Goal: Information Seeking & Learning: Learn about a topic

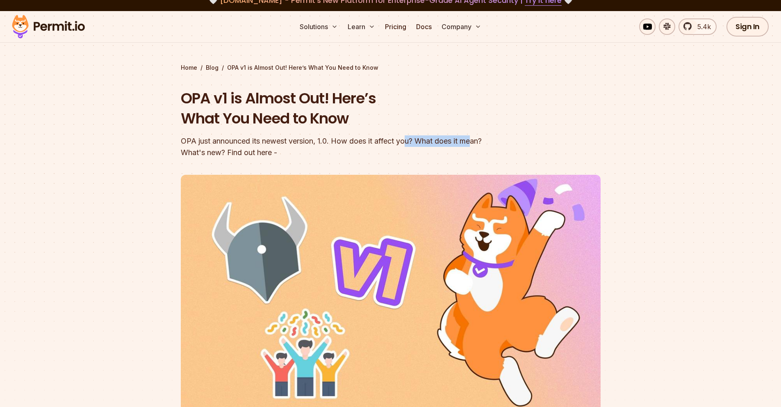
click at [474, 141] on div "OPA just announced its newest version, 1.0. How does it affect you? What does i…" at bounding box center [338, 146] width 315 height 23
click at [336, 152] on div "OPA just announced its newest version, 1.0. How does it affect you? What does i…" at bounding box center [338, 146] width 315 height 23
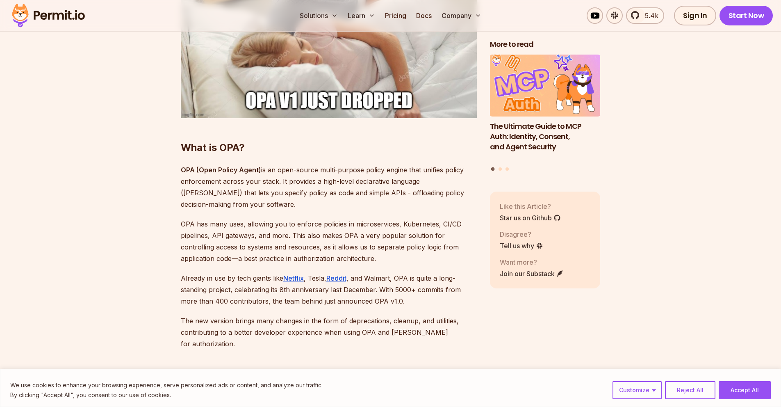
scroll to position [628, 0]
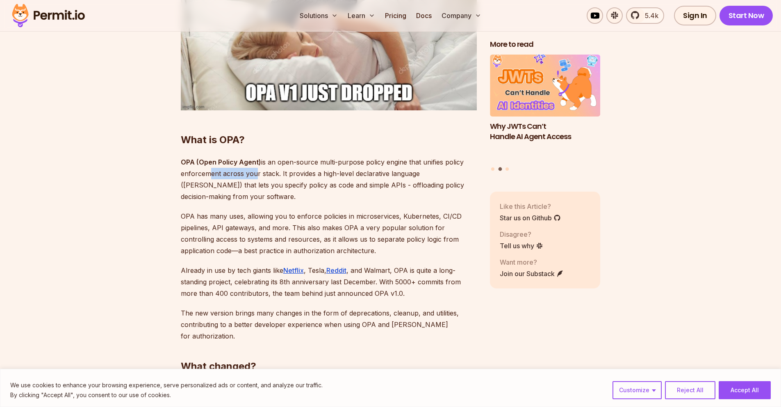
drag, startPoint x: 205, startPoint y: 173, endPoint x: 252, endPoint y: 173, distance: 47.6
click at [252, 173] on p "OPA (Open Policy Agent) is an open-source multi-purpose policy engine that unif…" at bounding box center [329, 179] width 296 height 46
drag, startPoint x: 285, startPoint y: 172, endPoint x: 437, endPoint y: 177, distance: 152.2
click at [434, 177] on p "OPA (Open Policy Agent) is an open-source multi-purpose policy engine that unif…" at bounding box center [329, 179] width 296 height 46
click at [437, 177] on p "OPA (Open Policy Agent) is an open-source multi-purpose policy engine that unif…" at bounding box center [329, 179] width 296 height 46
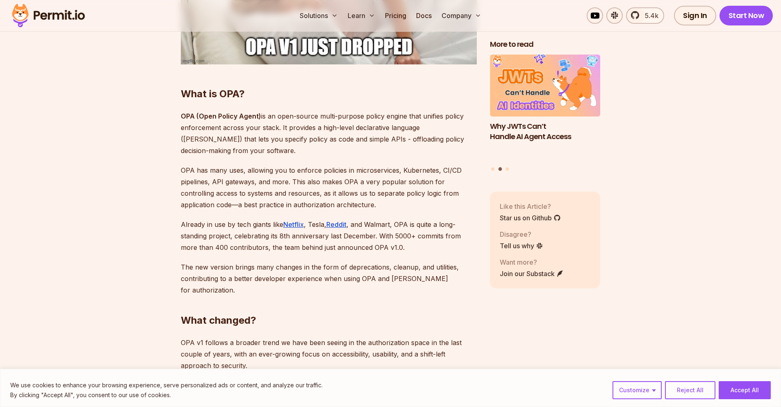
scroll to position [698, 0]
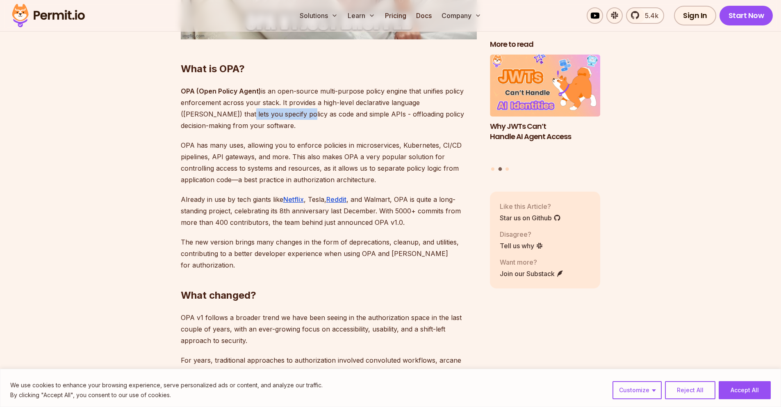
drag, startPoint x: 200, startPoint y: 112, endPoint x: 260, endPoint y: 112, distance: 59.4
click at [260, 112] on p "OPA (Open Policy Agent) is an open-source multi-purpose policy engine that unif…" at bounding box center [329, 108] width 296 height 46
drag, startPoint x: 260, startPoint y: 112, endPoint x: 339, endPoint y: 117, distance: 79.3
click at [337, 117] on p "OPA (Open Policy Agent) is an open-source multi-purpose policy engine that unif…" at bounding box center [329, 108] width 296 height 46
drag, startPoint x: 374, startPoint y: 117, endPoint x: 434, endPoint y: 118, distance: 59.9
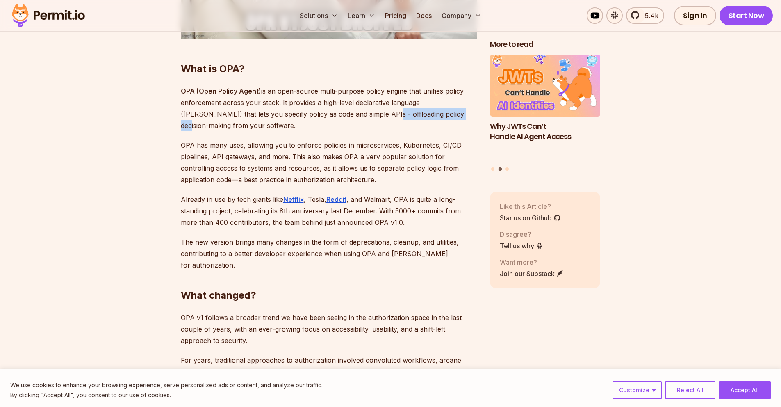
click at [430, 118] on p "OPA (Open Policy Agent) is an open-source multi-purpose policy engine that unif…" at bounding box center [329, 108] width 296 height 46
click at [434, 118] on p "OPA (Open Policy Agent) is an open-source multi-purpose policy engine that unif…" at bounding box center [329, 108] width 296 height 46
drag, startPoint x: 200, startPoint y: 146, endPoint x: 237, endPoint y: 144, distance: 36.9
click at [237, 144] on p "OPA has many uses, allowing you to enforce policies in microservices, Kubernete…" at bounding box center [329, 162] width 296 height 46
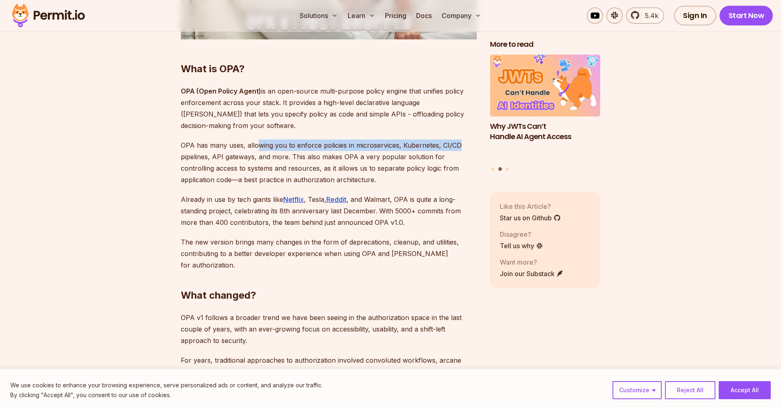
drag, startPoint x: 264, startPoint y: 146, endPoint x: 462, endPoint y: 143, distance: 198.0
click at [462, 143] on p "OPA has many uses, allowing you to enforce policies in microservices, Kubernete…" at bounding box center [329, 162] width 296 height 46
click at [455, 144] on p "OPA has many uses, allowing you to enforce policies in microservices, Kubernete…" at bounding box center [329, 162] width 296 height 46
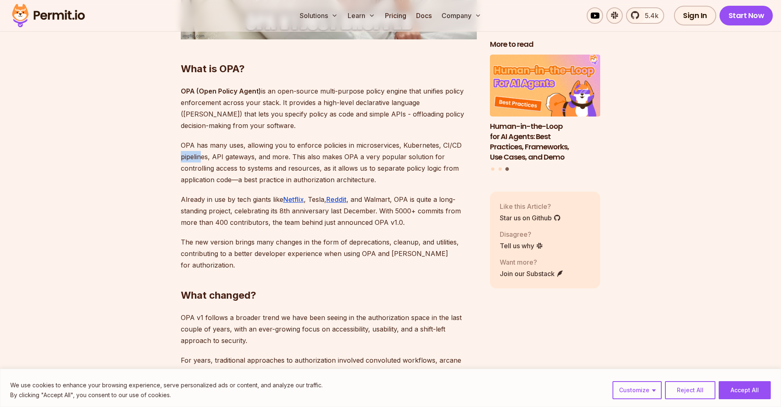
drag, startPoint x: 175, startPoint y: 158, endPoint x: 202, endPoint y: 158, distance: 27.5
drag, startPoint x: 224, startPoint y: 157, endPoint x: 293, endPoint y: 158, distance: 68.5
click at [293, 158] on p "OPA has many uses, allowing you to enforce policies in microservices, Kubernete…" at bounding box center [329, 162] width 296 height 46
drag, startPoint x: 314, startPoint y: 159, endPoint x: 391, endPoint y: 158, distance: 76.2
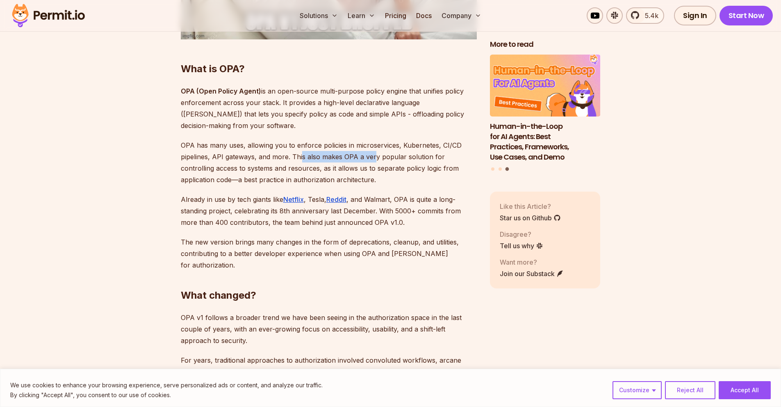
click at [382, 158] on p "OPA has many uses, allowing you to enforce policies in microservices, Kubernete…" at bounding box center [329, 162] width 296 height 46
click at [391, 158] on p "OPA has many uses, allowing you to enforce policies in microservices, Kubernete…" at bounding box center [329, 162] width 296 height 46
drag, startPoint x: 394, startPoint y: 155, endPoint x: 460, endPoint y: 154, distance: 65.6
click at [460, 154] on p "OPA has many uses, allowing you to enforce policies in microservices, Kubernete…" at bounding box center [329, 162] width 296 height 46
click at [453, 155] on p "OPA has many uses, allowing you to enforce policies in microservices, Kubernete…" at bounding box center [329, 162] width 296 height 46
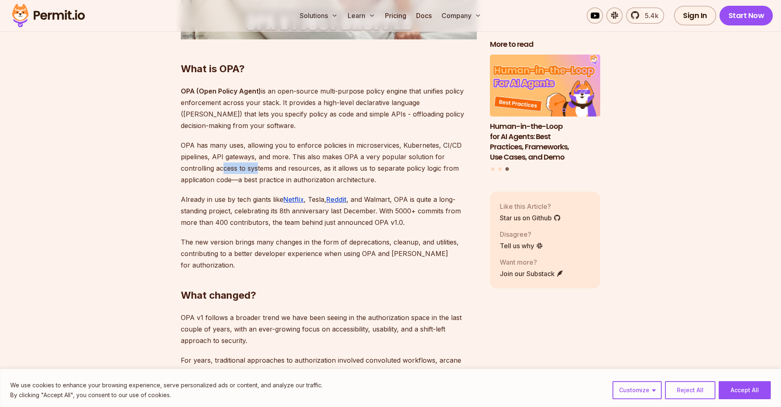
drag, startPoint x: 194, startPoint y: 170, endPoint x: 227, endPoint y: 170, distance: 32.8
click at [222, 170] on p "OPA has many uses, allowing you to enforce policies in microservices, Kubernete…" at bounding box center [329, 162] width 296 height 46
drag, startPoint x: 246, startPoint y: 170, endPoint x: 270, endPoint y: 171, distance: 24.2
click at [269, 171] on p "OPA has many uses, allowing you to enforce policies in microservices, Kubernete…" at bounding box center [329, 162] width 296 height 46
drag, startPoint x: 286, startPoint y: 171, endPoint x: 304, endPoint y: 171, distance: 18.0
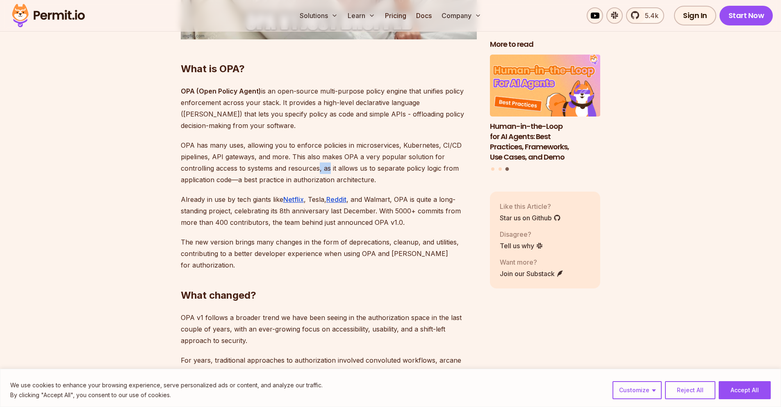
click at [301, 171] on p "OPA has many uses, allowing you to enforce policies in microservices, Kubernete…" at bounding box center [329, 162] width 296 height 46
drag, startPoint x: 328, startPoint y: 171, endPoint x: 447, endPoint y: 169, distance: 118.9
click at [446, 169] on p "OPA has many uses, allowing you to enforce policies in microservices, Kubernete…" at bounding box center [329, 162] width 296 height 46
click at [447, 169] on p "OPA has many uses, allowing you to enforce policies in microservices, Kubernete…" at bounding box center [329, 162] width 296 height 46
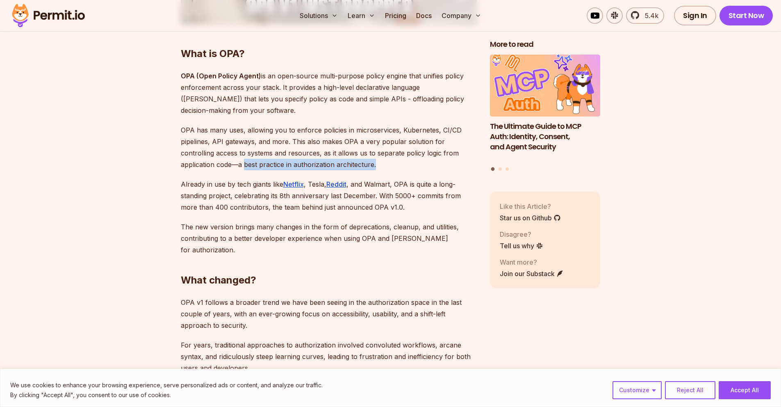
drag, startPoint x: 193, startPoint y: 162, endPoint x: 338, endPoint y: 163, distance: 144.3
click at [338, 163] on p "OPA has many uses, allowing you to enforce policies in microservices, Kubernete…" at bounding box center [329, 147] width 296 height 46
drag, startPoint x: 182, startPoint y: 182, endPoint x: 251, endPoint y: 183, distance: 68.9
click at [251, 183] on p "Already in use by tech giants like Netflix , Tesla, Reddit , and Walmart, OPA i…" at bounding box center [329, 195] width 296 height 34
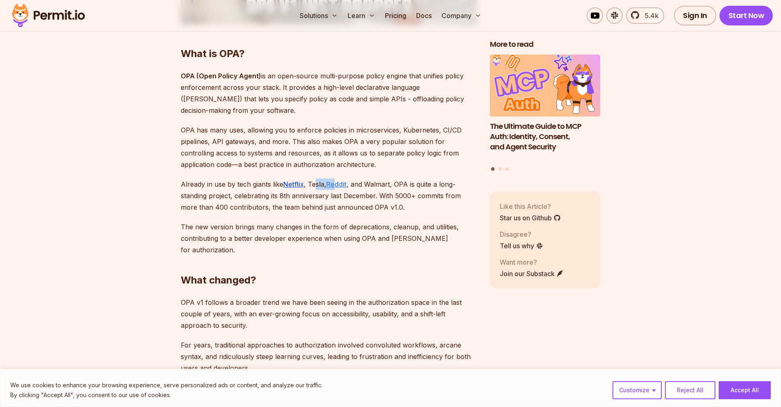
drag, startPoint x: 316, startPoint y: 181, endPoint x: 335, endPoint y: 183, distance: 19.8
click at [335, 183] on p "Already in use by tech giants like Netflix , Tesla, Reddit , and Walmart, OPA i…" at bounding box center [329, 195] width 296 height 34
drag, startPoint x: 376, startPoint y: 184, endPoint x: 456, endPoint y: 183, distance: 79.9
click at [455, 183] on p "Already in use by tech giants like Netflix , Tesla, Reddit , and Walmart, OPA i…" at bounding box center [329, 195] width 296 height 34
click at [451, 184] on p "Already in use by tech giants like Netflix , Tesla, Reddit , and Walmart, OPA i…" at bounding box center [329, 195] width 296 height 34
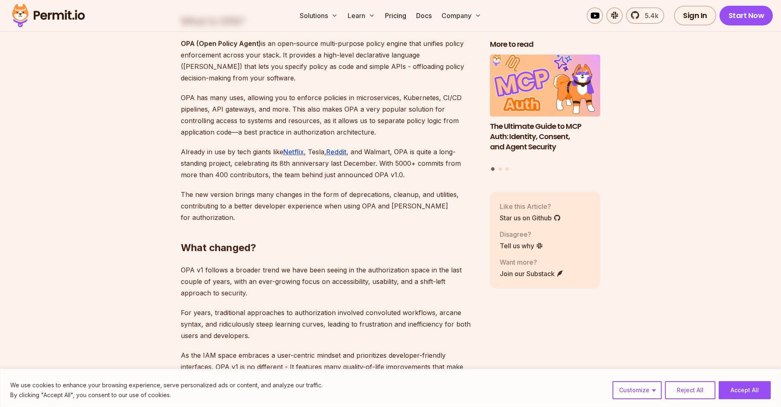
scroll to position [748, 0]
drag, startPoint x: 186, startPoint y: 159, endPoint x: 259, endPoint y: 161, distance: 73.0
click at [259, 161] on p "Already in use by tech giants like Netflix , Tesla, Reddit , and Walmart, OPA i…" at bounding box center [329, 161] width 296 height 34
drag, startPoint x: 259, startPoint y: 161, endPoint x: 334, endPoint y: 160, distance: 75.0
click at [334, 160] on p "Already in use by tech giants like Netflix , Tesla, Reddit , and Walmart, OPA i…" at bounding box center [329, 161] width 296 height 34
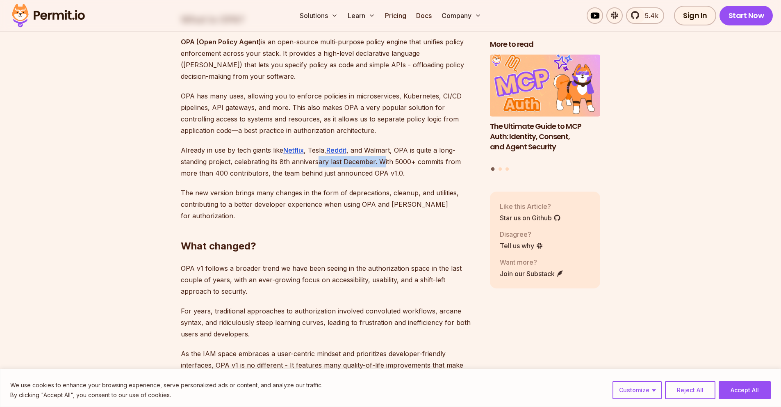
drag, startPoint x: 317, startPoint y: 162, endPoint x: 386, endPoint y: 162, distance: 68.5
click at [386, 162] on p "Already in use by tech giants like Netflix , Tesla, Reddit , and Walmart, OPA i…" at bounding box center [329, 161] width 296 height 34
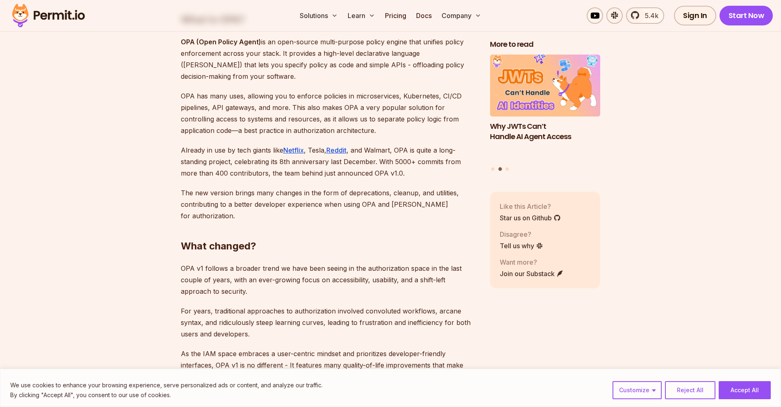
drag, startPoint x: 392, startPoint y: 163, endPoint x: 417, endPoint y: 163, distance: 25.4
click at [393, 163] on p "Already in use by tech giants like Netflix , Tesla, Reddit , and Walmart, OPA i…" at bounding box center [329, 161] width 296 height 34
drag, startPoint x: 417, startPoint y: 163, endPoint x: 444, endPoint y: 163, distance: 26.2
click at [441, 163] on p "Already in use by tech giants like Netflix , Tesla, Reddit , and Walmart, OPA i…" at bounding box center [329, 161] width 296 height 34
click at [361, 169] on p "Already in use by tech giants like Netflix , Tesla, Reddit , and Walmart, OPA i…" at bounding box center [329, 161] width 296 height 34
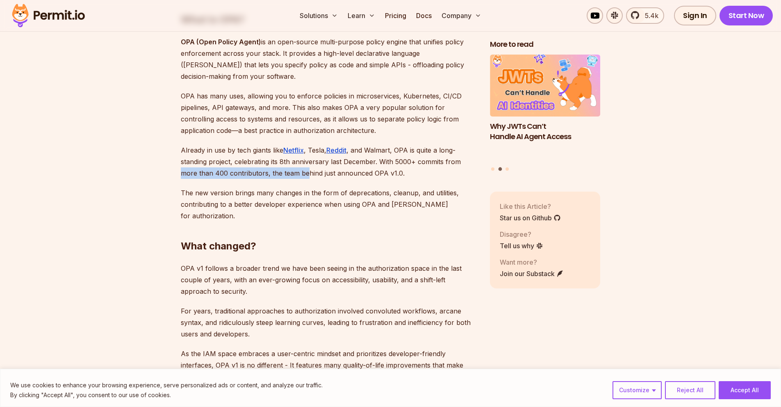
drag, startPoint x: 238, startPoint y: 176, endPoint x: 307, endPoint y: 175, distance: 68.9
click at [307, 175] on p "Already in use by tech giants like Netflix , Tesla, Reddit , and Walmart, OPA i…" at bounding box center [329, 161] width 296 height 34
drag, startPoint x: 261, startPoint y: 175, endPoint x: 366, endPoint y: 173, distance: 104.5
click at [364, 173] on p "Already in use by tech giants like Netflix , Tesla, Reddit , and Walmart, OPA i…" at bounding box center [329, 161] width 296 height 34
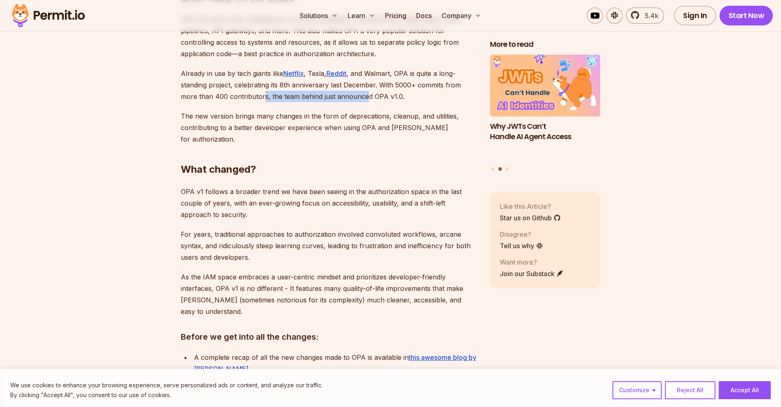
scroll to position [826, 0]
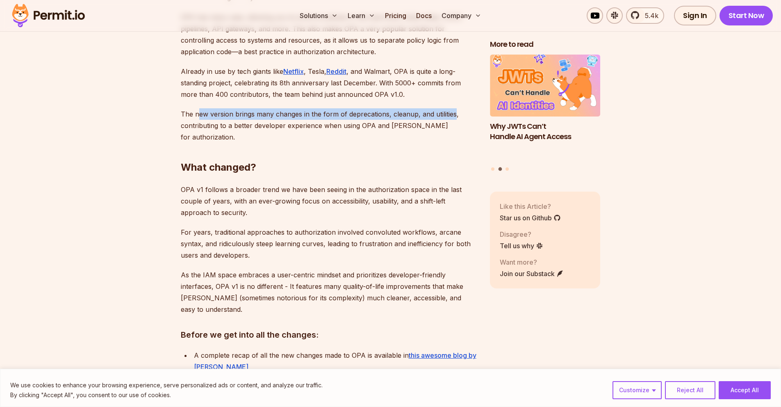
drag, startPoint x: 218, startPoint y: 116, endPoint x: 452, endPoint y: 113, distance: 234.1
click at [452, 113] on p "The new version brings many changes in the form of deprecations, cleanup, and u…" at bounding box center [329, 125] width 296 height 34
drag, startPoint x: 357, startPoint y: 118, endPoint x: 372, endPoint y: 117, distance: 14.8
click at [371, 117] on p "The new version brings many changes in the form of deprecations, cleanup, and u…" at bounding box center [329, 125] width 296 height 34
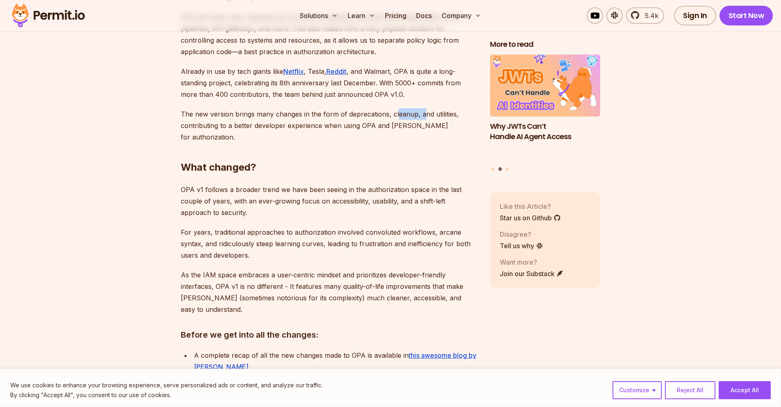
drag, startPoint x: 398, startPoint y: 116, endPoint x: 432, endPoint y: 116, distance: 34.0
click at [427, 117] on p "The new version brings many changes in the form of deprecations, cleanup, and u…" at bounding box center [329, 125] width 296 height 34
click at [434, 116] on p "The new version brings many changes in the form of deprecations, cleanup, and u…" at bounding box center [329, 125] width 296 height 34
drag, startPoint x: 186, startPoint y: 128, endPoint x: 412, endPoint y: 125, distance: 225.5
click at [414, 124] on p "The new version brings many changes in the form of deprecations, cleanup, and u…" at bounding box center [329, 125] width 296 height 34
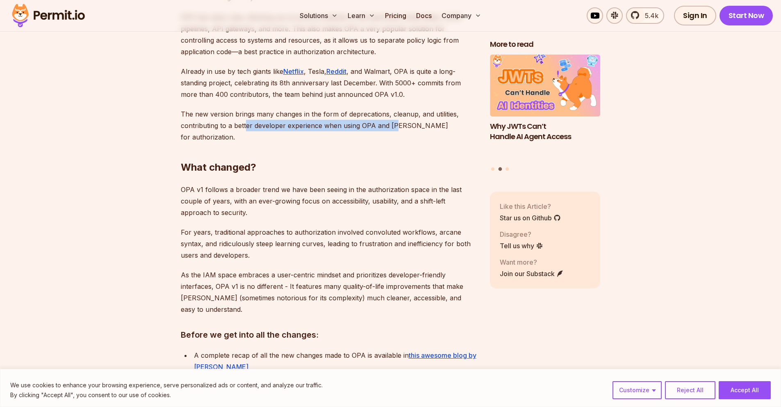
drag
click at [397, 127] on p "The new version brings many changes in the form of deprecations, cleanup, and u…" at bounding box center [329, 125] width 296 height 34
click at [413, 126] on p "The new version brings many changes in the form of deprecations, cleanup, and u…" at bounding box center [329, 125] width 296 height 34
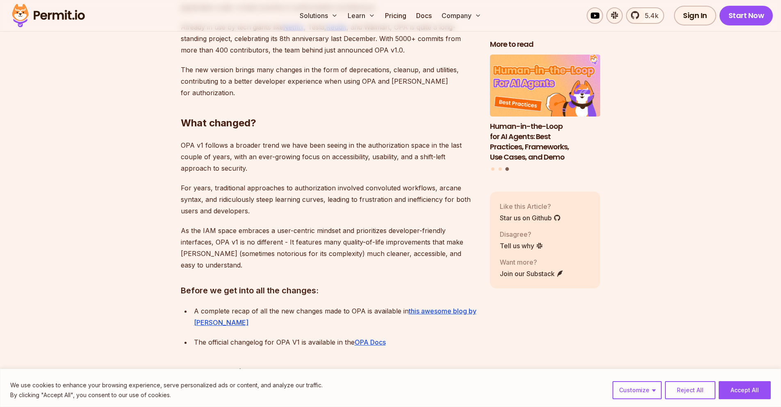
scroll to position [871, 0]
click at [221, 139] on p "OPA v1 follows a broader trend we have been seeing in the authorization space i…" at bounding box center [329, 156] width 296 height 34
click at [348, 139] on p "OPA v1 follows a broader trend we have been seeing in the authorization space i…" at bounding box center [329, 156] width 296 height 34
click at [361, 139] on p "OPA v1 follows a broader trend we have been seeing in the authorization space i…" at bounding box center [329, 156] width 296 height 34
click at [334, 139] on p "OPA v1 follows a broader trend we have been seeing in the authorization space i…" at bounding box center [329, 156] width 296 height 34
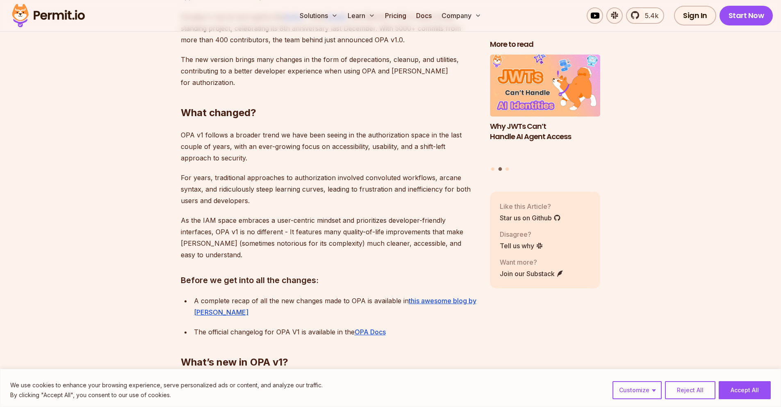
scroll to position [881, 0]
drag, startPoint x: 316, startPoint y: 139, endPoint x: 397, endPoint y: 142, distance: 80.8
click at [397, 142] on p "OPA v1 follows a broader trend we have been seeing in the authorization space i…" at bounding box center [329, 146] width 296 height 34
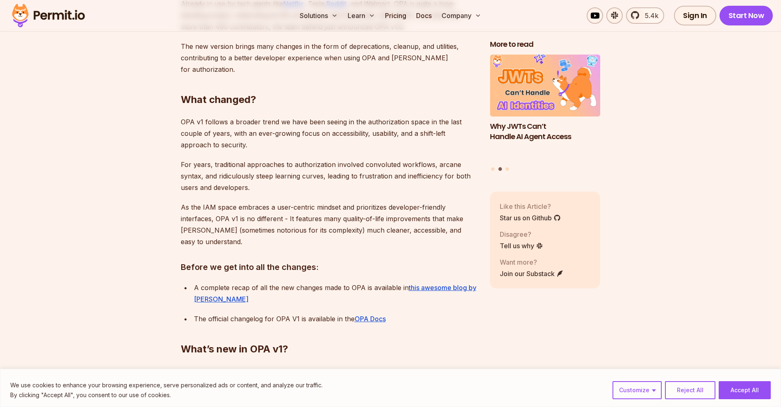
scroll to position [895, 0]
drag, startPoint x: 195, startPoint y: 150, endPoint x: 280, endPoint y: 152, distance: 85.7
click at [280, 158] on p "For years, traditional approaches to authorization involved convoluted workflow…" at bounding box center [329, 175] width 296 height 34
drag, startPoint x: 288, startPoint y: 154, endPoint x: 382, endPoint y: 155, distance: 93.5
click at [379, 158] on p "For years, traditional approaches to authorization involved convoluted workflow…" at bounding box center [329, 175] width 296 height 34
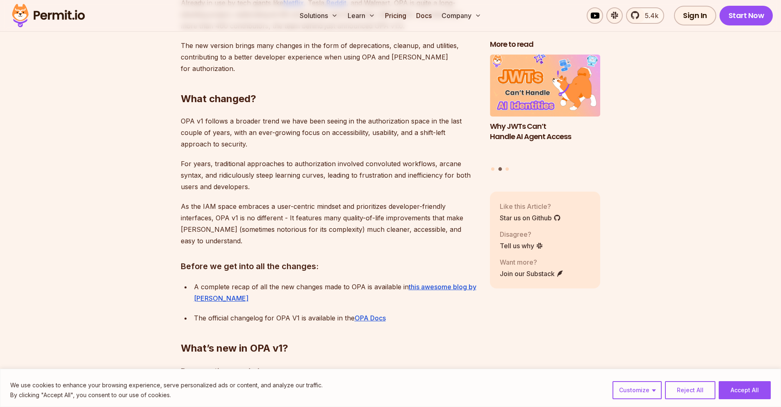
click at [385, 158] on p "For years, traditional approaches to authorization involved convoluted workflow…" at bounding box center [329, 175] width 296 height 34
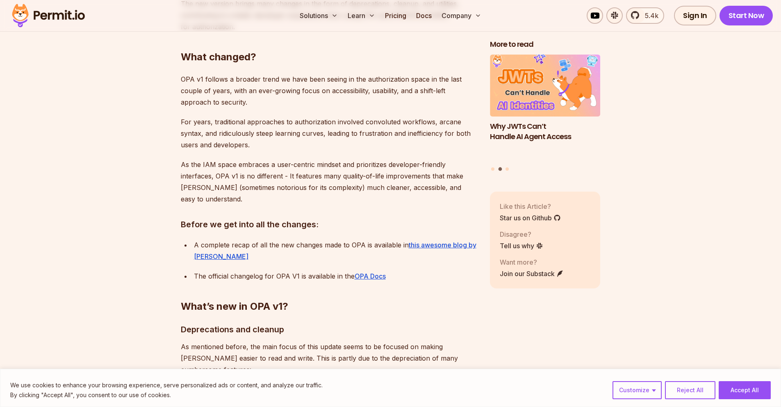
scroll to position [939, 0]
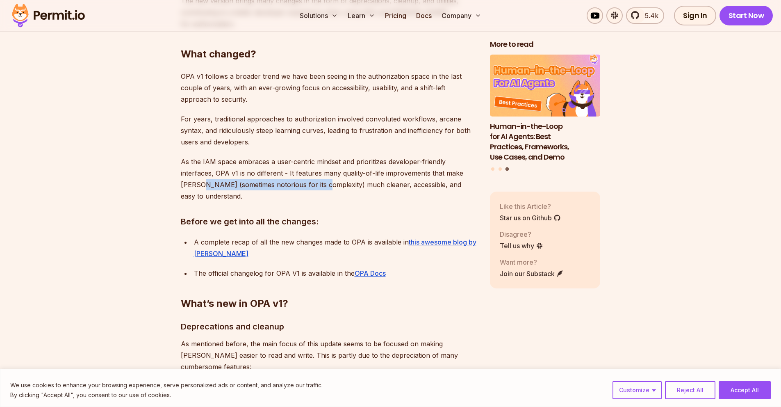
drag, startPoint x: 219, startPoint y: 174, endPoint x: 340, endPoint y: 172, distance: 120.9
click at [340, 172] on p "As the IAM space embraces a user-centric mindset and prioritizes developer-frie…" at bounding box center [329, 179] width 296 height 46
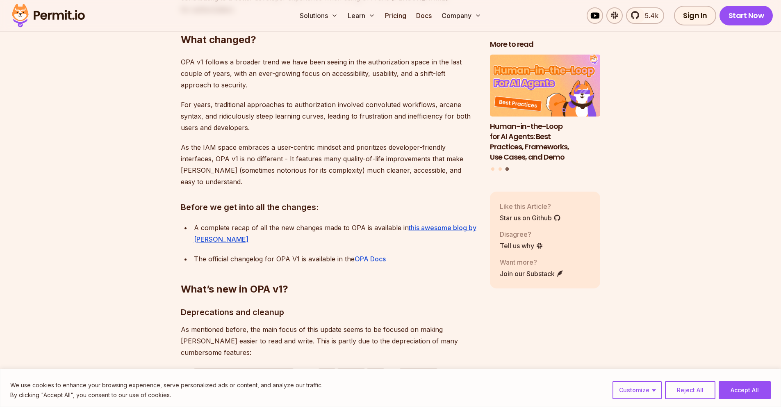
scroll to position [963, 0]
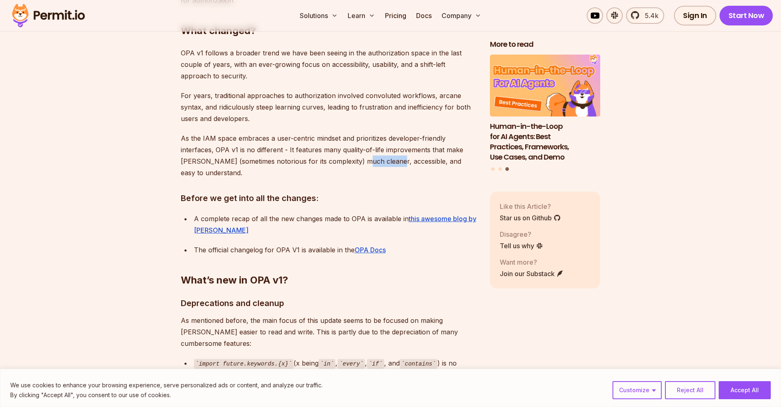
drag, startPoint x: 399, startPoint y: 155, endPoint x: 409, endPoint y: 154, distance: 10.7
click at [409, 154] on p "As the IAM space embraces a user-centric mindset and prioritizes developer-frie…" at bounding box center [329, 155] width 296 height 46
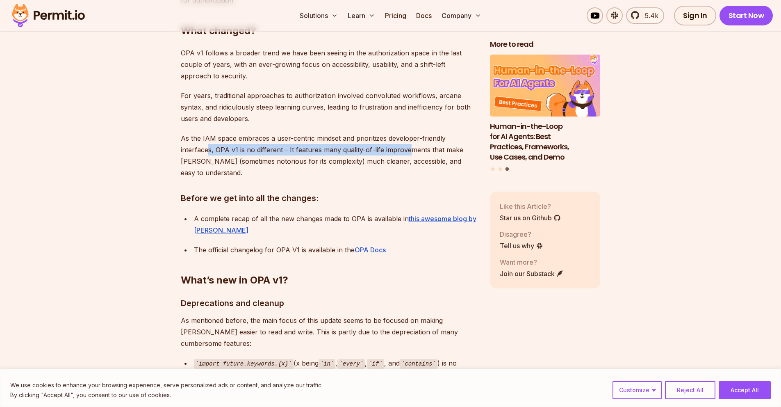
drag, startPoint x: 216, startPoint y: 141, endPoint x: 410, endPoint y: 136, distance: 194.7
click at [410, 136] on p "As the IAM space embraces a user-centric mindset and prioritizes developer-frie…" at bounding box center [329, 155] width 296 height 46
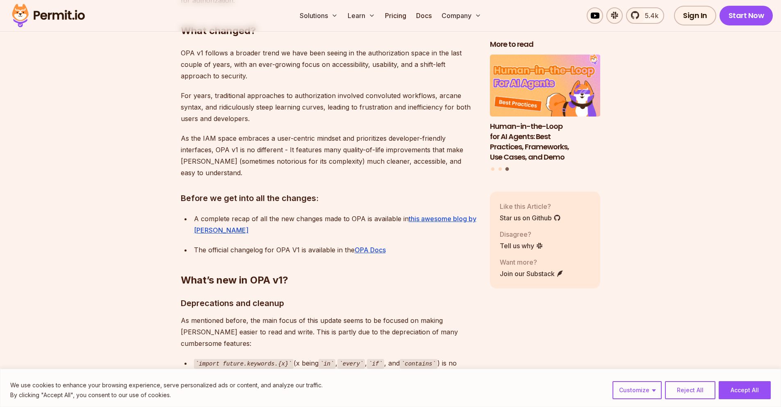
click at [214, 166] on p "As the IAM space embraces a user-centric mindset and prioritizes developer-frie…" at bounding box center [329, 155] width 296 height 46
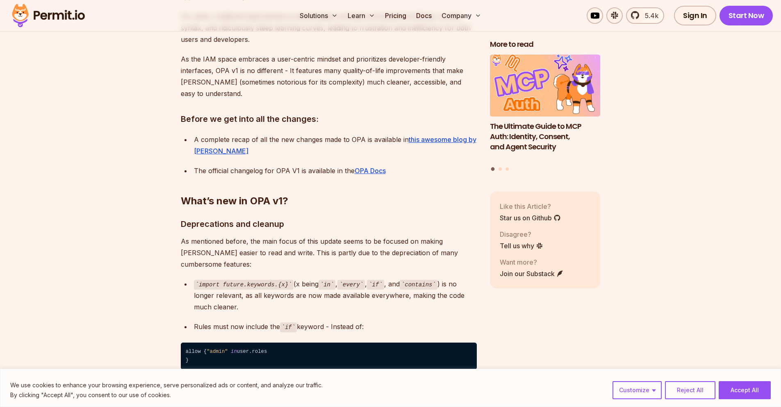
scroll to position [1052, 0]
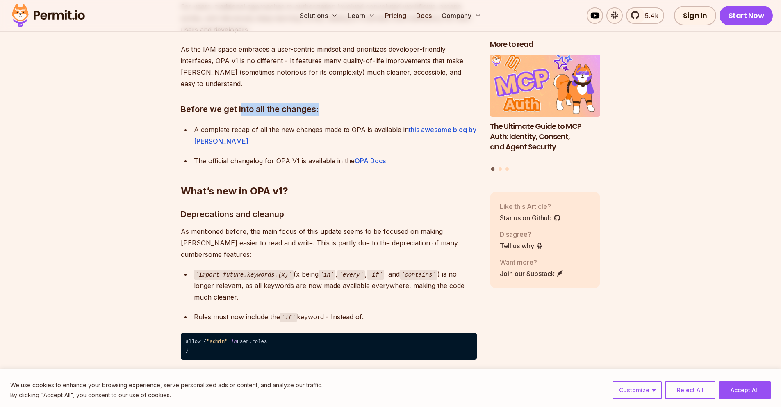
drag, startPoint x: 239, startPoint y: 103, endPoint x: 336, endPoint y: 100, distance: 97.2
click at [336, 102] on h3 "Before we get into all the changes:" at bounding box center [329, 108] width 296 height 13
click at [341, 102] on h3 "Before we get into all the changes:" at bounding box center [329, 108] width 296 height 13
drag, startPoint x: 199, startPoint y: 123, endPoint x: 259, endPoint y: 118, distance: 59.6
click at [259, 124] on div "A complete recap of all the new changes made to OPA is available in this awesom…" at bounding box center [335, 135] width 283 height 23
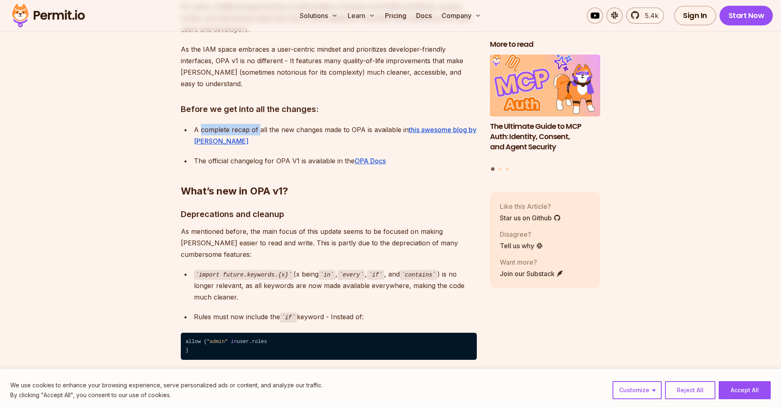
click at [259, 124] on div "A complete recap of all the new changes made to OPA is available in this awesom…" at bounding box center [335, 135] width 283 height 23
drag, startPoint x: 292, startPoint y: 119, endPoint x: 364, endPoint y: 118, distance: 72.2
click at [353, 124] on div "A complete recap of all the new changes made to OPA is available in this awesom…" at bounding box center [335, 135] width 283 height 23
drag, startPoint x: 371, startPoint y: 118, endPoint x: 406, endPoint y: 116, distance: 34.9
click at [372, 124] on div "A complete recap of all the new changes made to OPA is available in this awesom…" at bounding box center [335, 135] width 283 height 23
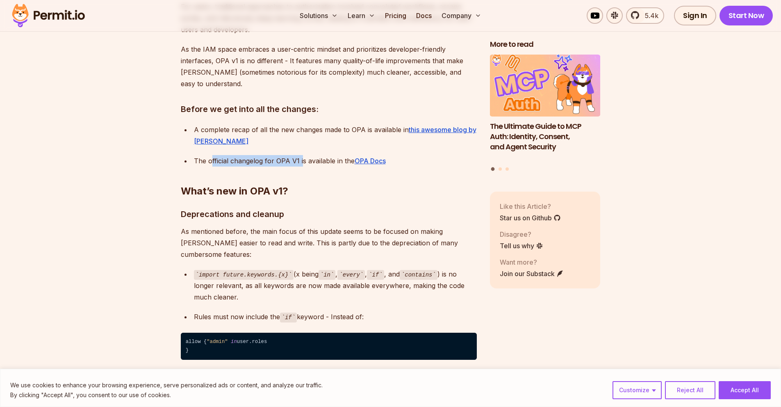
drag, startPoint x: 214, startPoint y: 149, endPoint x: 300, endPoint y: 145, distance: 87.0
click at [300, 155] on div "The official changelog for OPA V1 is available in the OPA Docs" at bounding box center [335, 160] width 283 height 11
click at [293, 155] on div "The official changelog for OPA V1 is available in the OPA Docs" at bounding box center [335, 160] width 283 height 11
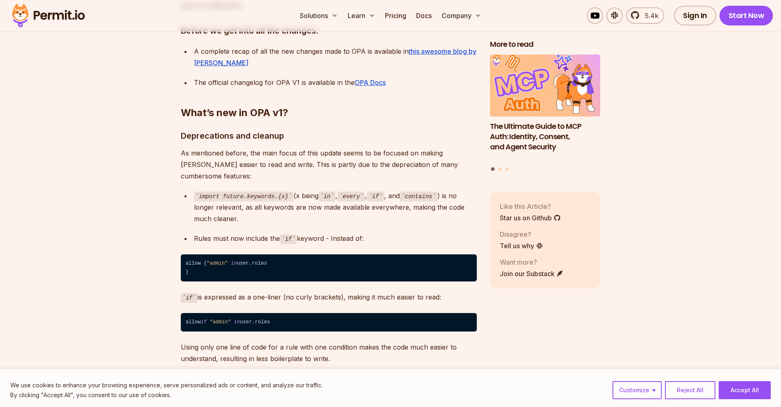
scroll to position [1133, 0]
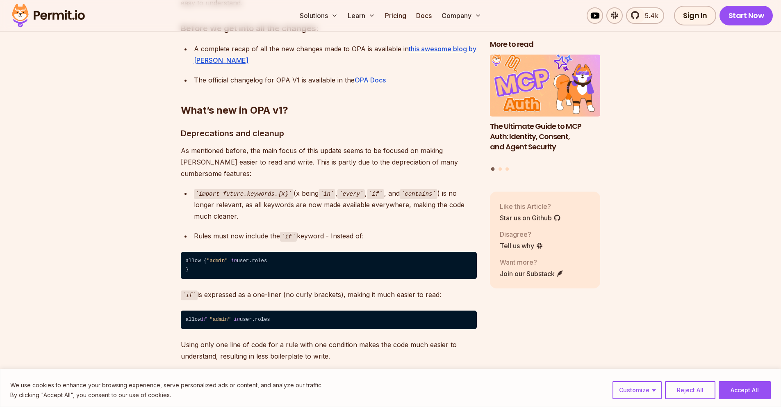
drag, startPoint x: 258, startPoint y: 160, endPoint x: 372, endPoint y: 158, distance: 114.0
click at [372, 158] on div "What is OPA? OPA (Open Policy Agent) is an open-source multi-purpose policy eng…" at bounding box center [329, 295] width 296 height 1801
drag, startPoint x: 332, startPoint y: 155, endPoint x: 423, endPoint y: 148, distance: 91.7
click at [423, 148] on p "As mentioned before, the main focus of this update seems to be focused on makin…" at bounding box center [329, 162] width 296 height 34
click at [407, 155] on p "As mentioned before, the main focus of this update seems to be focused on makin…" at bounding box center [329, 162] width 296 height 34
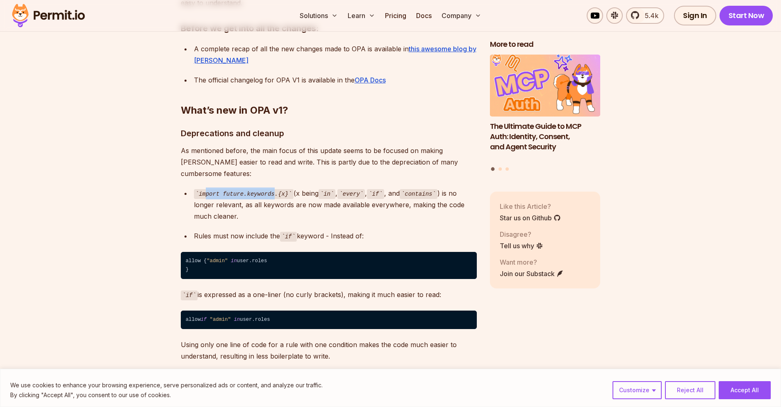
drag, startPoint x: 211, startPoint y: 168, endPoint x: 280, endPoint y: 168, distance: 68.9
click at [278, 189] on code "import future.keywords.{x}" at bounding box center [244, 194] width 100 height 10
drag, startPoint x: 317, startPoint y: 170, endPoint x: 348, endPoint y: 169, distance: 31.6
click at [346, 187] on div "import future.keywords.{x} (x being in , every , if , and contains ) is no long…" at bounding box center [335, 204] width 283 height 35
drag, startPoint x: 383, startPoint y: 166, endPoint x: 395, endPoint y: 166, distance: 11.9
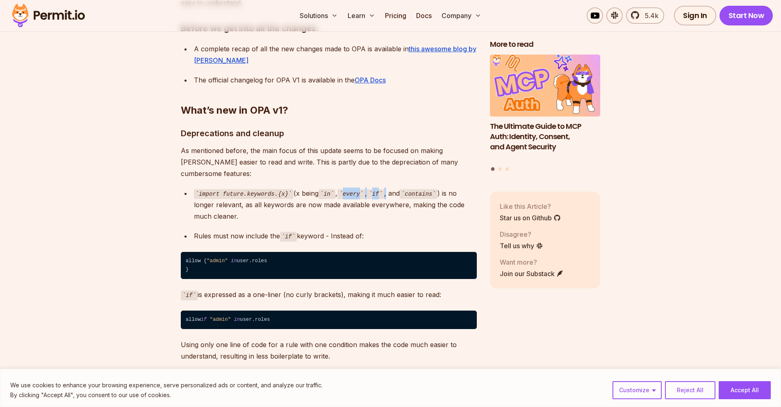
click at [394, 187] on div "import future.keywords.{x} (x being in , every , if , and contains ) is no long…" at bounding box center [335, 204] width 283 height 35
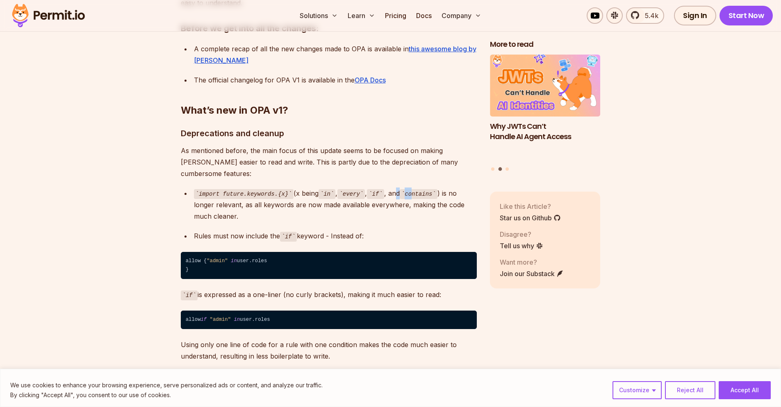
drag, startPoint x: 406, startPoint y: 166, endPoint x: 433, endPoint y: 165, distance: 27.5
click at [428, 187] on div "import future.keywords.{x} (x being in , every , if , and contains ) is no long…" at bounding box center [335, 204] width 283 height 35
drag, startPoint x: 201, startPoint y: 182, endPoint x: 389, endPoint y: 180, distance: 187.7
click at [385, 187] on div "import future.keywords.{x} (x being in , every , if , and contains ) is no long…" at bounding box center [335, 204] width 283 height 35
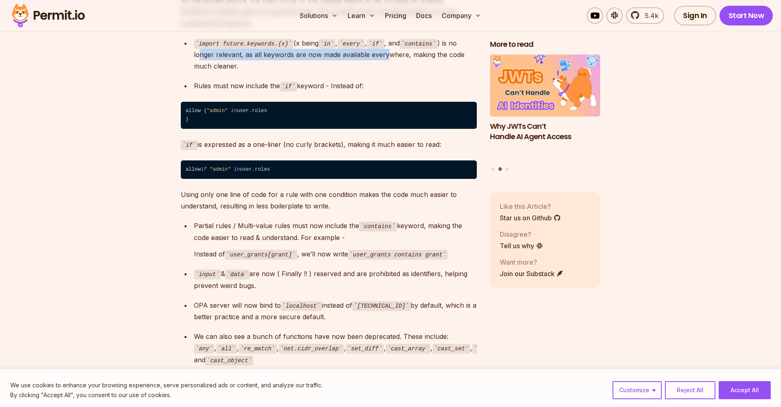
scroll to position [1294, 0]
